Goal: Information Seeking & Learning: Learn about a topic

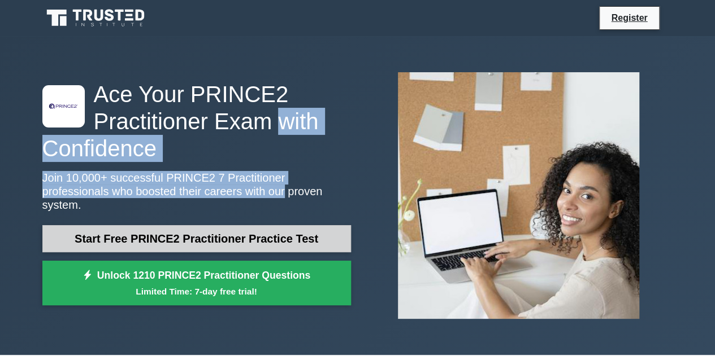
drag, startPoint x: 0, startPoint y: 0, endPoint x: 184, endPoint y: 223, distance: 288.5
click at [184, 223] on div ".st0{fill-rule:evenodd;clip-rule:evenodd;fill:#000041;} .st1{fill-rule:evenodd;…" at bounding box center [197, 196] width 322 height 231
click at [184, 225] on link "Start Free PRINCE2 Practitioner Practice Test" at bounding box center [196, 238] width 308 height 27
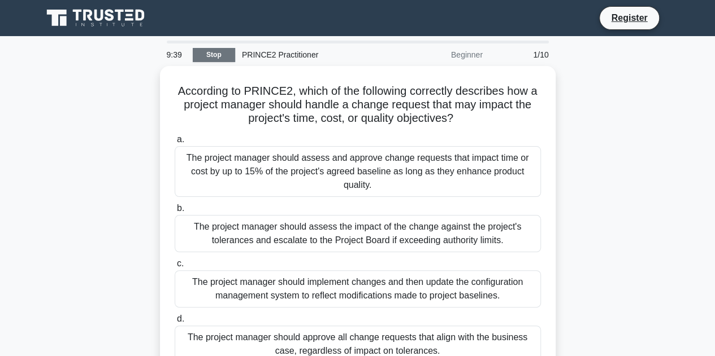
click at [212, 55] on link "Stop" at bounding box center [214, 55] width 42 height 14
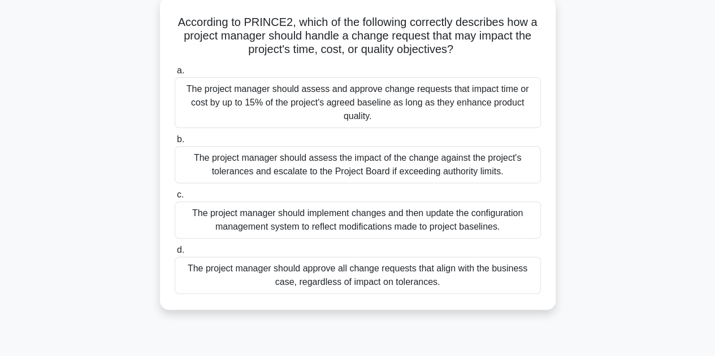
scroll to position [90, 0]
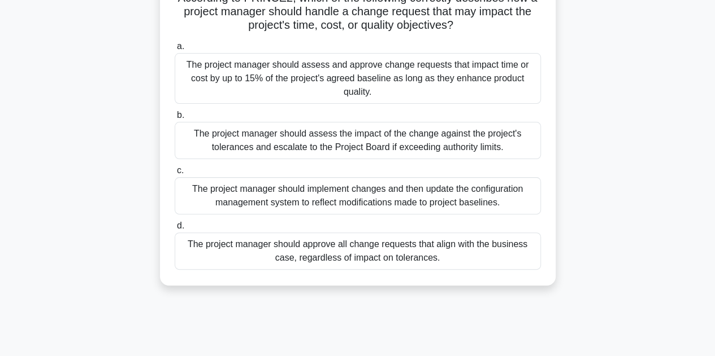
click at [414, 140] on div "The project manager should assess the impact of the change against the project'…" at bounding box center [358, 140] width 366 height 37
click at [175, 119] on input "b. The project manager should assess the impact of the change against the proje…" at bounding box center [175, 115] width 0 height 7
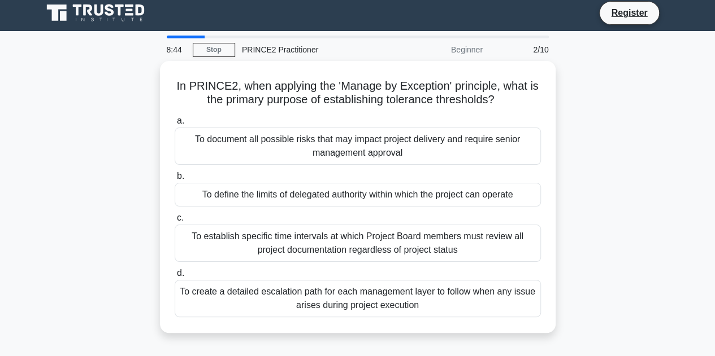
scroll to position [0, 0]
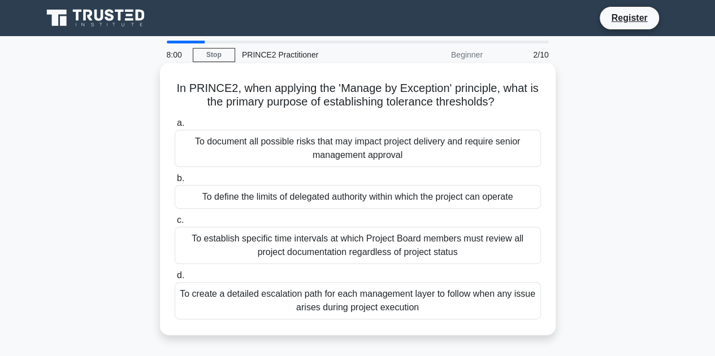
click at [362, 154] on div "To document all possible risks that may impact project delivery and require sen…" at bounding box center [358, 148] width 366 height 37
click at [175, 127] on input "a. To document all possible risks that may impact project delivery and require …" at bounding box center [175, 123] width 0 height 7
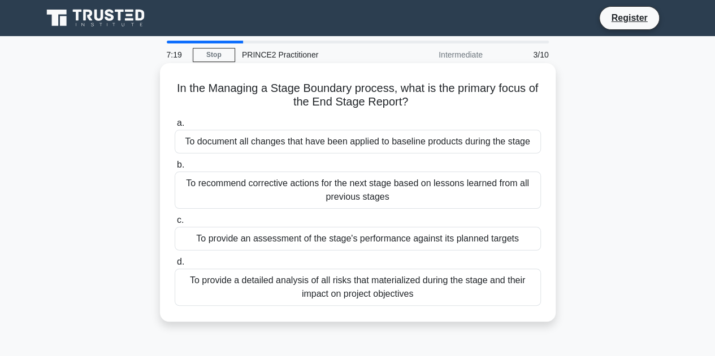
click at [380, 193] on div "To recommend corrective actions for the next stage based on lessons learned fro…" at bounding box center [358, 190] width 366 height 37
click at [175, 169] on input "b. To recommend corrective actions for the next stage based on lessons learned …" at bounding box center [175, 165] width 0 height 7
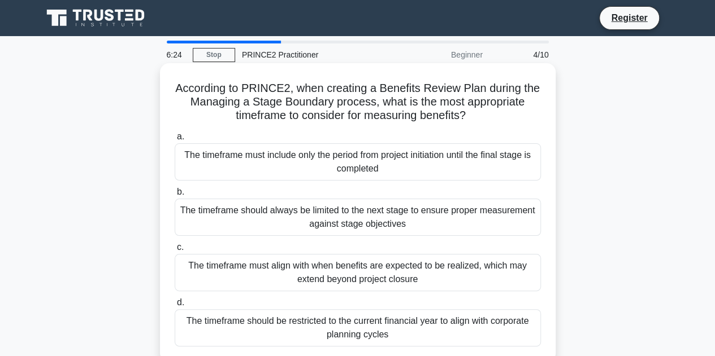
click at [403, 264] on div "The timeframe must align with when benefits are expected to be realized, which …" at bounding box center [358, 272] width 366 height 37
click at [175, 251] on input "c. The timeframe must align with when benefits are expected to be realized, whi…" at bounding box center [175, 247] width 0 height 7
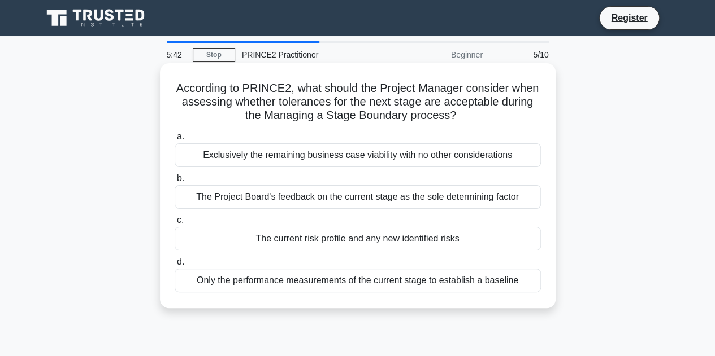
click at [421, 155] on div "Exclusively the remaining business case viability with no other considerations" at bounding box center [358, 155] width 366 height 24
click at [175, 141] on input "a. Exclusively the remaining business case viability with no other consideratio…" at bounding box center [175, 136] width 0 height 7
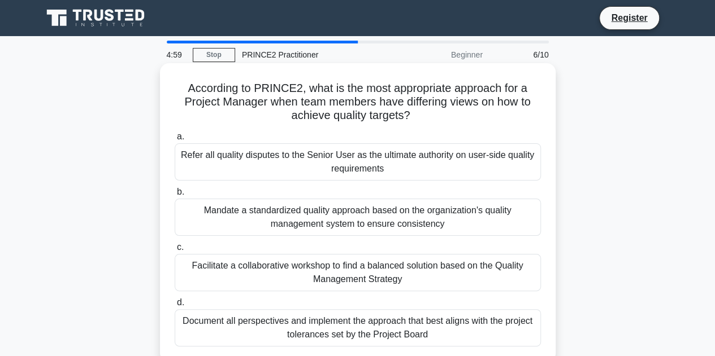
click at [374, 158] on div "Refer all quality disputes to the Senior User as the ultimate authority on user…" at bounding box center [358, 161] width 366 height 37
click at [175, 141] on input "a. Refer all quality disputes to the Senior User as the ultimate authority on u…" at bounding box center [175, 136] width 0 height 7
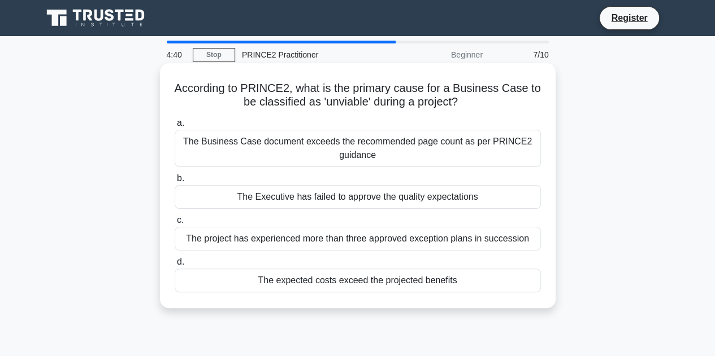
click at [389, 282] on div "The expected costs exceed the projected benefits" at bounding box center [358, 281] width 366 height 24
click at [175, 266] on input "d. The expected costs exceed the projected benefits" at bounding box center [175, 262] width 0 height 7
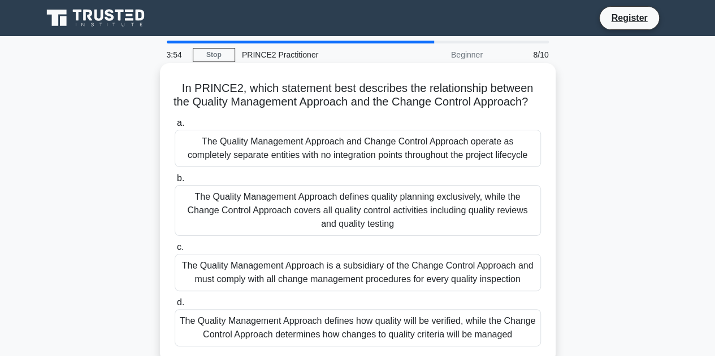
click at [274, 160] on div "The Quality Management Approach and Change Control Approach operate as complete…" at bounding box center [358, 148] width 366 height 37
click at [175, 127] on input "a. The Quality Management Approach and Change Control Approach operate as compl…" at bounding box center [175, 123] width 0 height 7
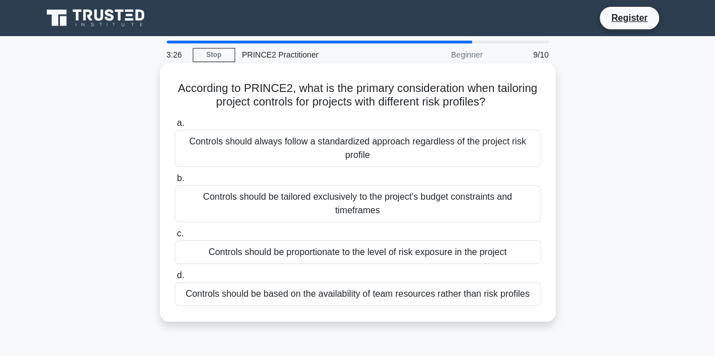
click at [354, 158] on div "Controls should always follow a standardized approach regardless of the project…" at bounding box center [358, 148] width 366 height 37
click at [175, 127] on input "a. Controls should always follow a standardized approach regardless of the proj…" at bounding box center [175, 123] width 0 height 7
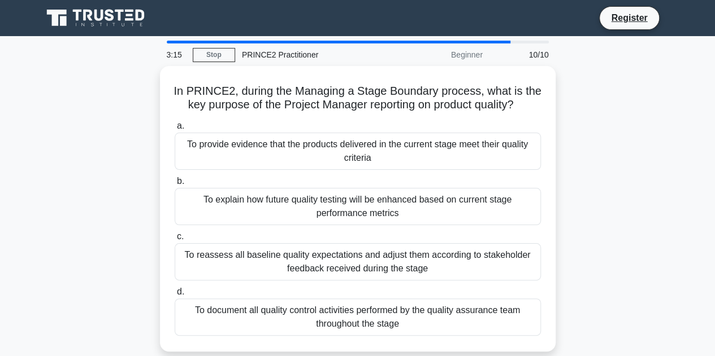
click at [354, 158] on div "To provide evidence that the products delivered in the current stage meet their…" at bounding box center [358, 151] width 366 height 37
click at [175, 130] on input "a. To provide evidence that the products delivered in the current stage meet th…" at bounding box center [175, 126] width 0 height 7
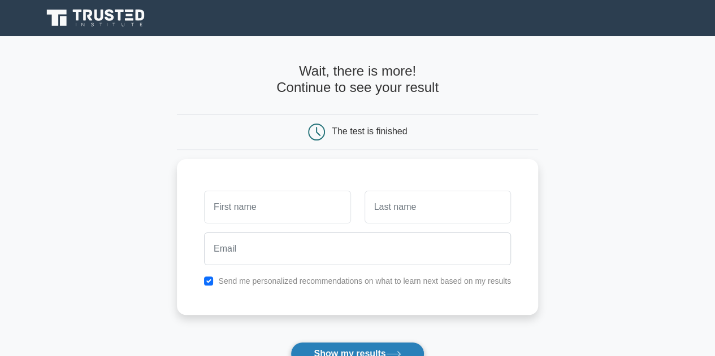
click at [359, 345] on button "Show my results" at bounding box center [356, 354] width 133 height 24
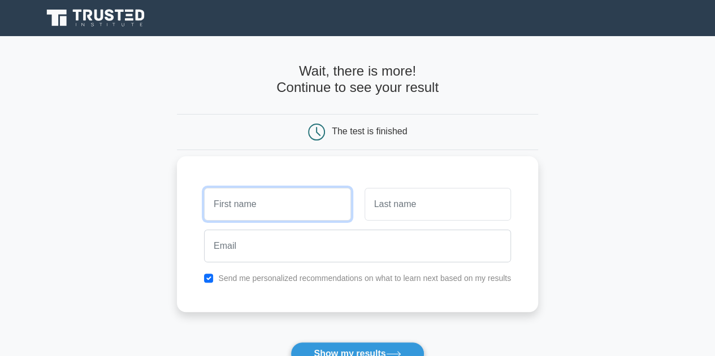
click at [255, 196] on input "text" at bounding box center [277, 204] width 146 height 33
type input "[PERSON_NAME]"
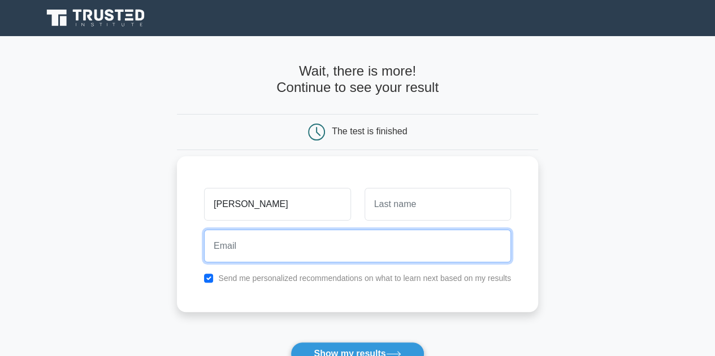
click at [305, 256] on input "email" at bounding box center [357, 246] width 307 height 33
type input "the.kinky.pinky@googlemail.com"
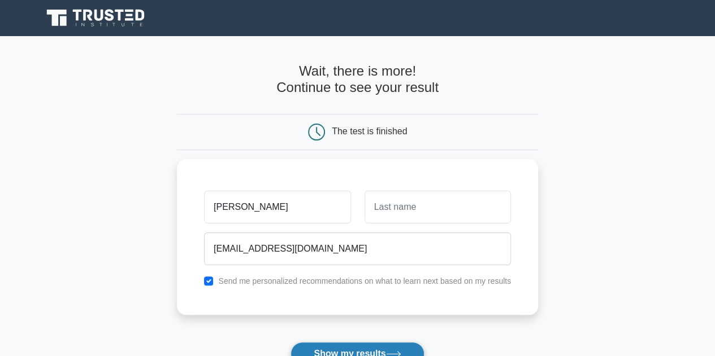
click at [338, 351] on button "Show my results" at bounding box center [356, 354] width 133 height 24
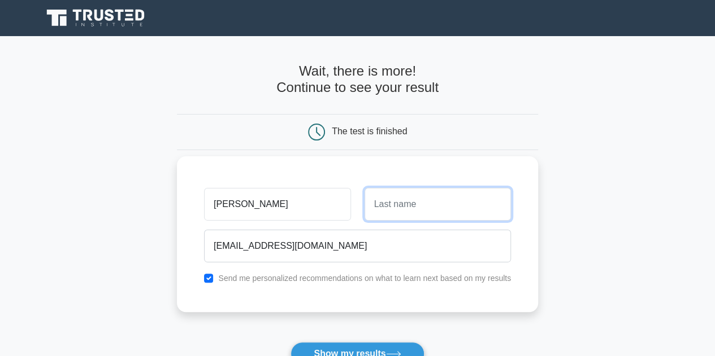
click at [417, 202] on input "text" at bounding box center [437, 204] width 146 height 33
type input "Simmons"
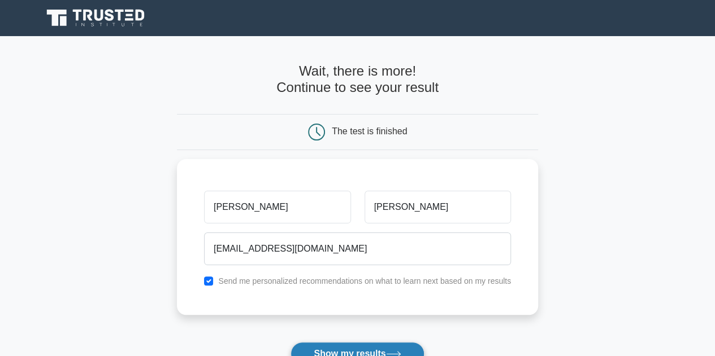
click at [366, 346] on button "Show my results" at bounding box center [356, 354] width 133 height 24
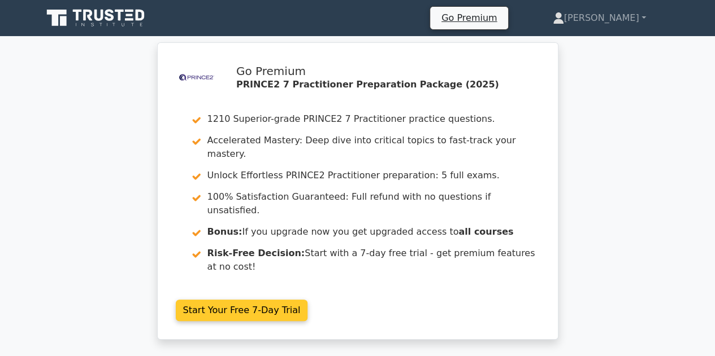
click at [232, 300] on link "Start Your Free 7-Day Trial" at bounding box center [242, 310] width 132 height 21
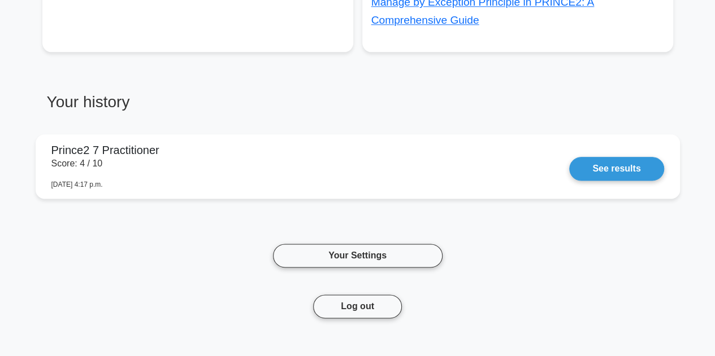
scroll to position [655, 0]
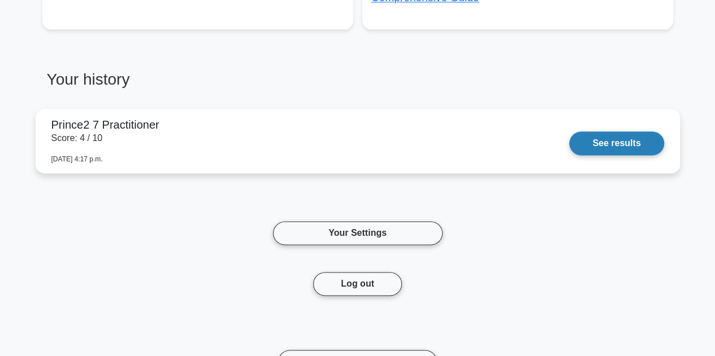
click at [644, 138] on link "See results" at bounding box center [616, 144] width 94 height 24
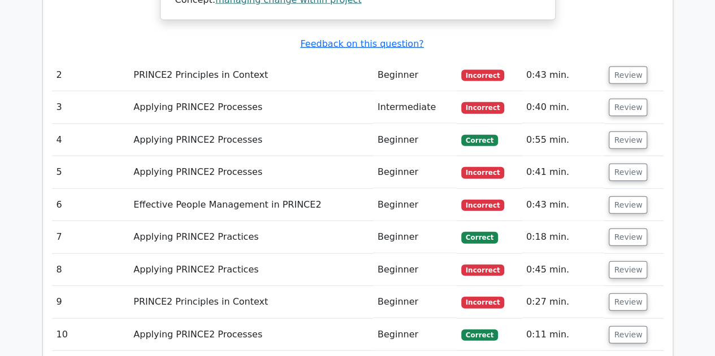
scroll to position [1251, 0]
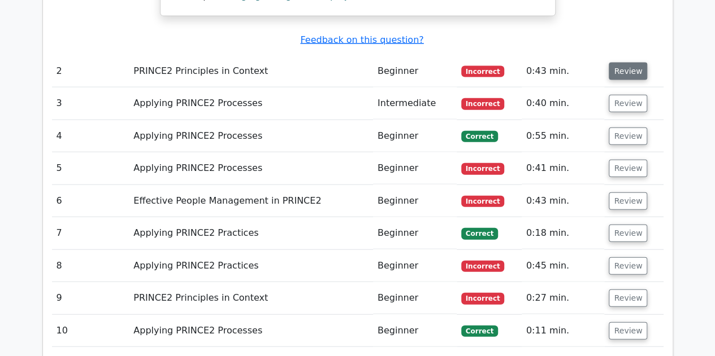
click at [629, 63] on button "Review" at bounding box center [627, 72] width 38 height 18
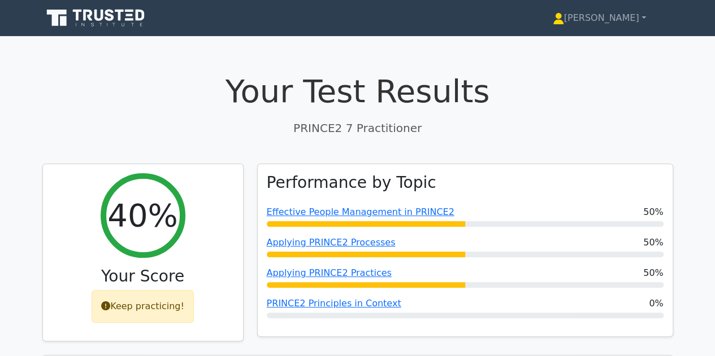
scroll to position [0, 0]
click at [643, 21] on link "[PERSON_NAME]" at bounding box center [598, 18] width 147 height 23
click at [601, 62] on link "Settings" at bounding box center [570, 63] width 89 height 18
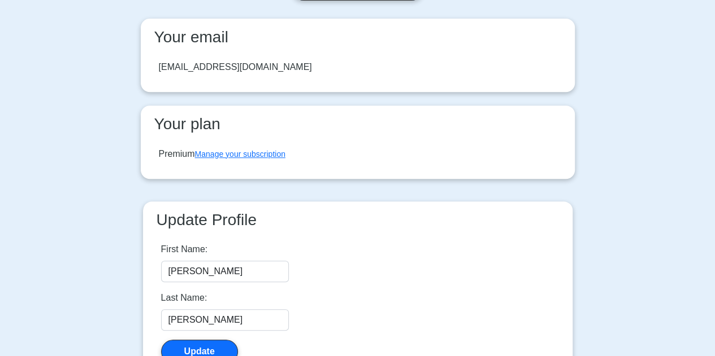
scroll to position [203, 0]
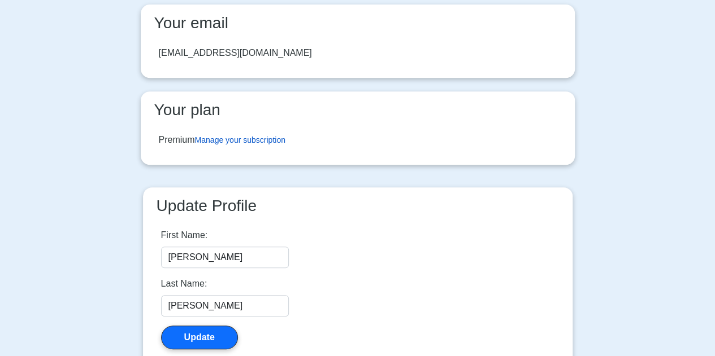
click at [267, 138] on link "Manage your subscription" at bounding box center [240, 140] width 90 height 9
